Goal: Task Accomplishment & Management: Use online tool/utility

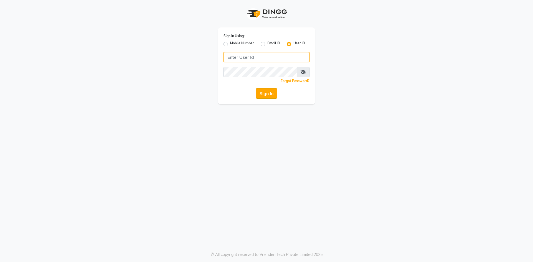
type input "alenna"
click at [261, 93] on button "Sign In" at bounding box center [266, 93] width 21 height 11
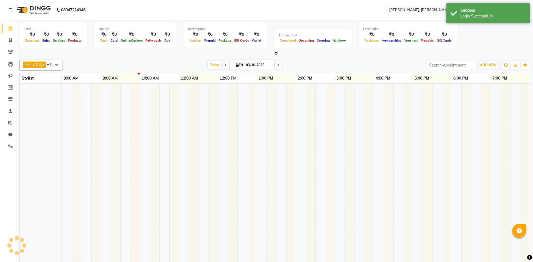
select select "en"
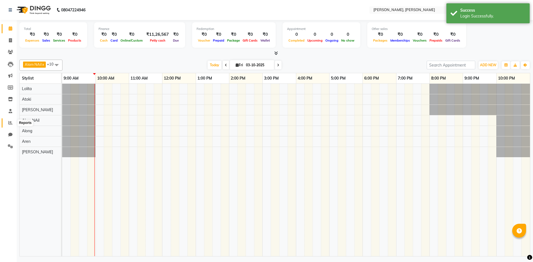
click at [12, 124] on icon at bounding box center [10, 123] width 4 height 4
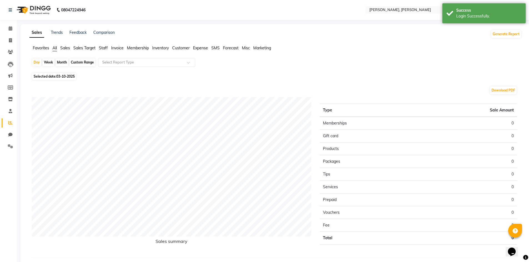
click at [63, 62] on div "Month" at bounding box center [61, 63] width 13 height 8
select select "10"
select select "2025"
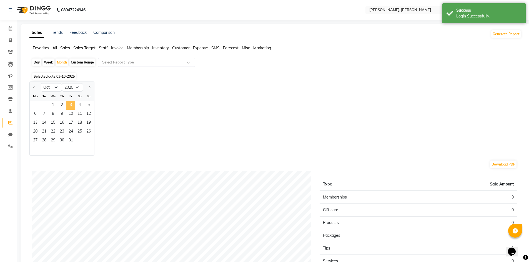
click at [69, 103] on span "3" at bounding box center [70, 105] width 9 height 9
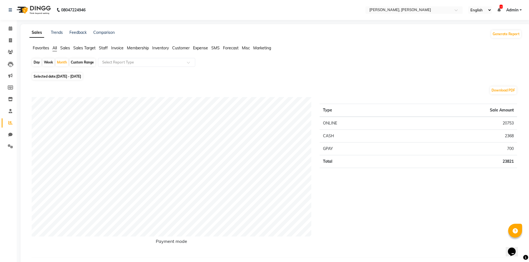
click at [40, 62] on div "Day" at bounding box center [36, 63] width 9 height 8
select select "10"
select select "2025"
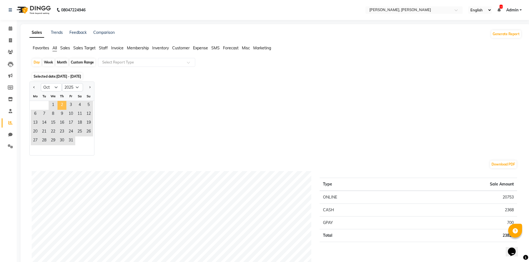
click at [61, 105] on span "2" at bounding box center [61, 105] width 9 height 9
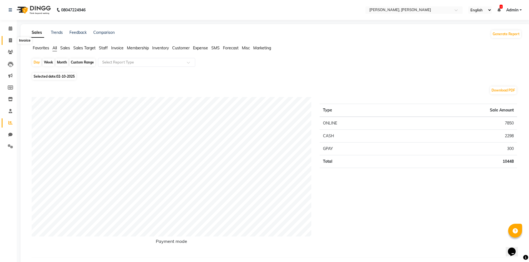
click at [10, 40] on icon at bounding box center [10, 40] width 3 height 4
select select "service"
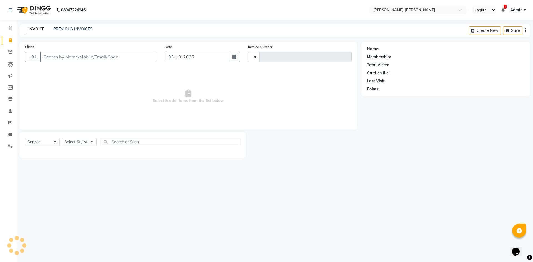
type input "0733"
select select "5264"
